Goal: Complete application form: Complete application form

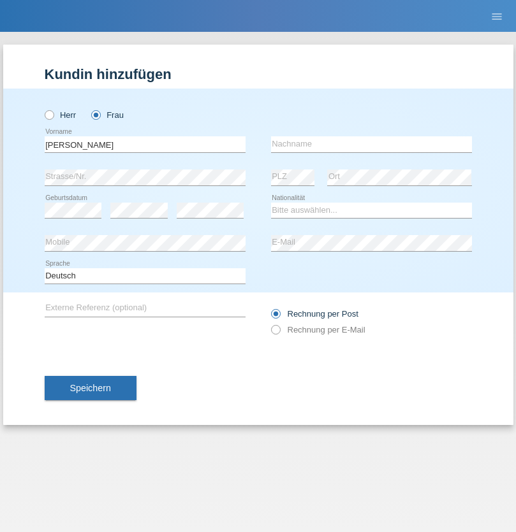
type input "[PERSON_NAME]"
click at [371, 144] on input "text" at bounding box center [371, 144] width 201 height 16
type input "Baloh"
select select "CH"
radio input "true"
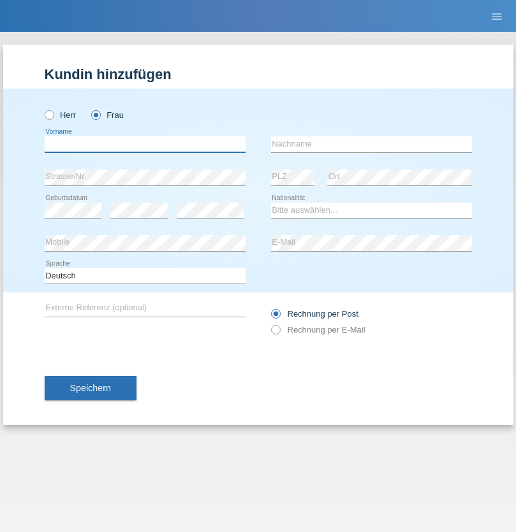
click at [145, 144] on input "text" at bounding box center [145, 144] width 201 height 16
type input "Jaqueline"
click at [371, 144] on input "text" at bounding box center [371, 144] width 201 height 16
type input "[PERSON_NAME]"
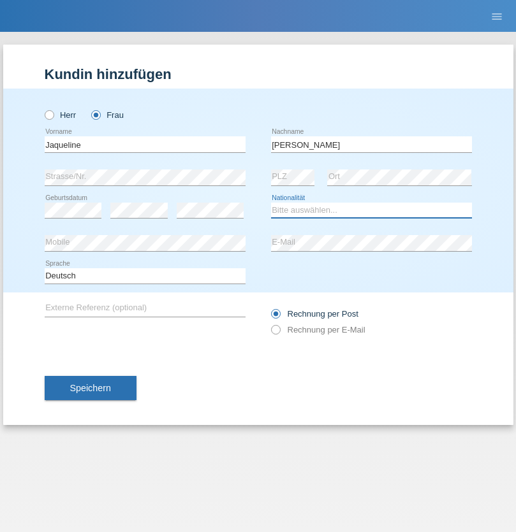
select select "PT"
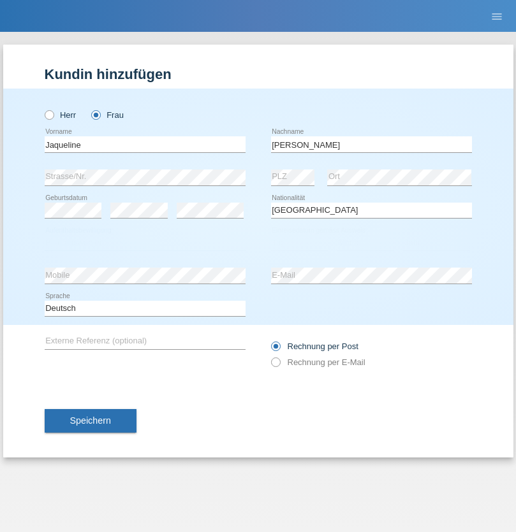
select select "C"
select select "18"
select select "07"
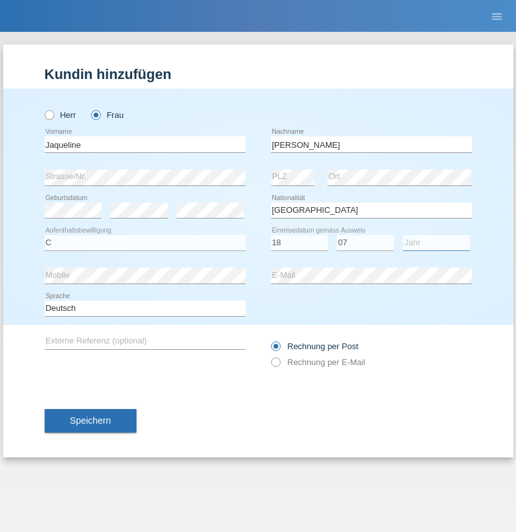
select select "2013"
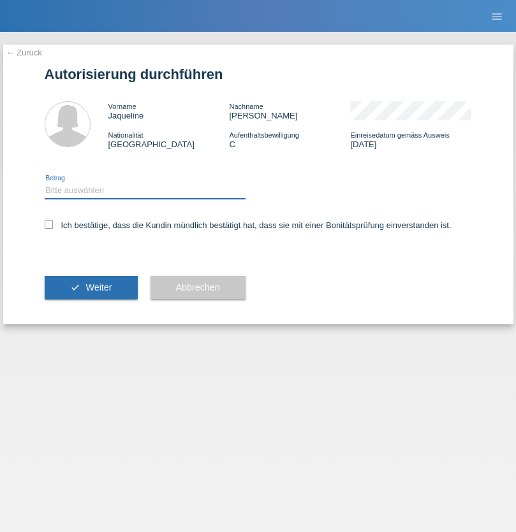
select select "1"
checkbox input "true"
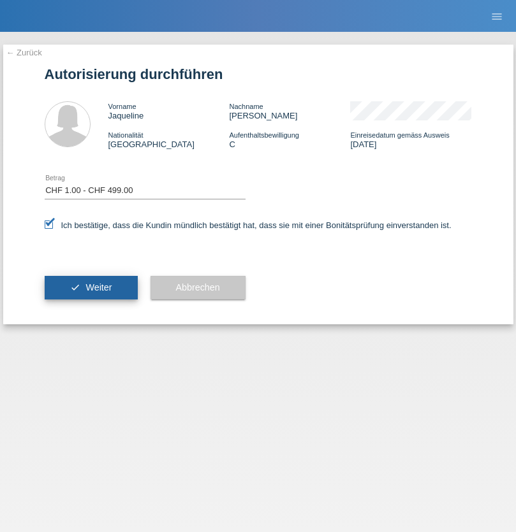
click at [90, 287] on span "Weiter" at bounding box center [98, 287] width 26 height 10
